Goal: Transaction & Acquisition: Purchase product/service

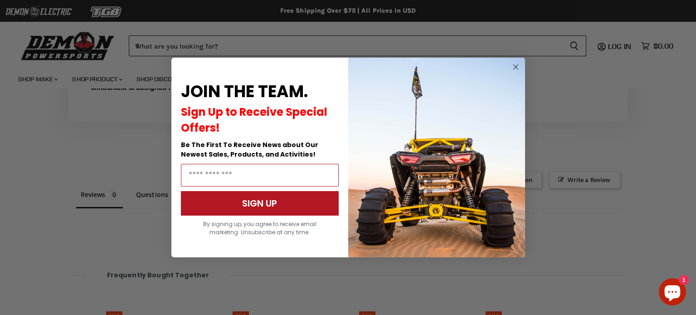
scroll to position [629, 0]
